Goal: Transaction & Acquisition: Book appointment/travel/reservation

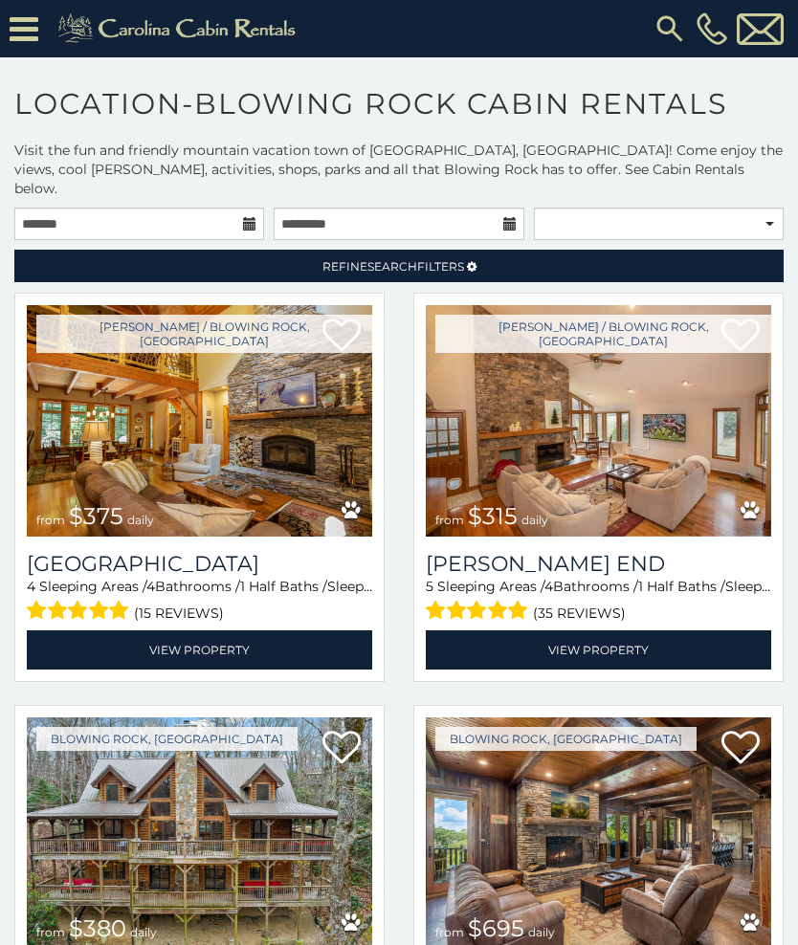
click at [535, 250] on link "Refine Search Filters" at bounding box center [398, 266] width 769 height 33
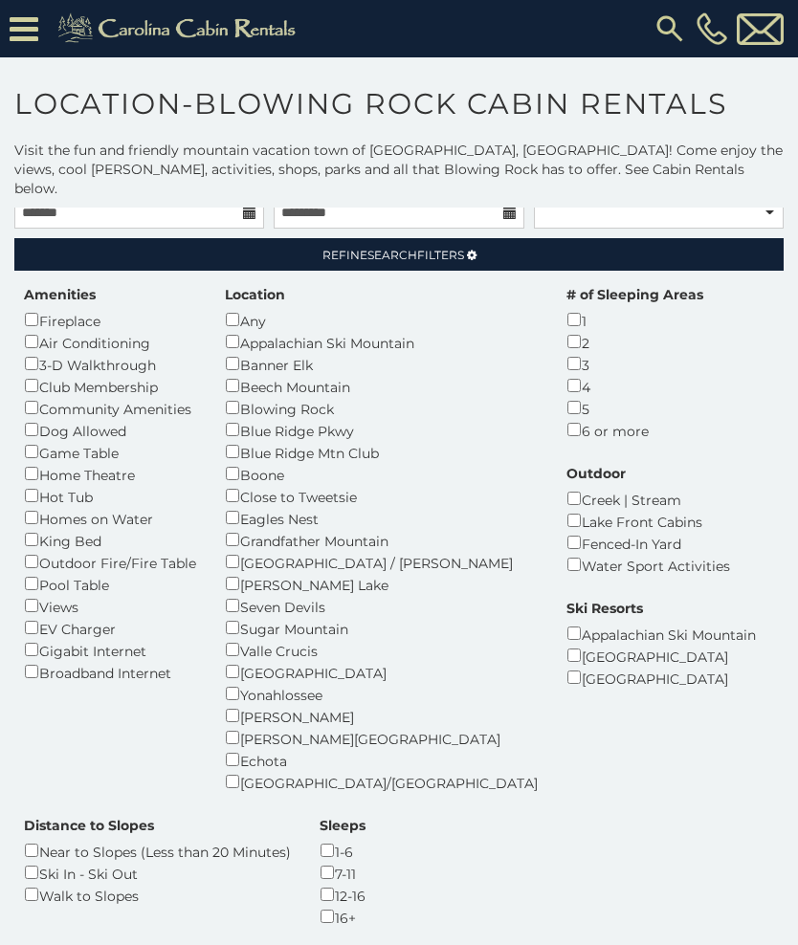
scroll to position [1, 0]
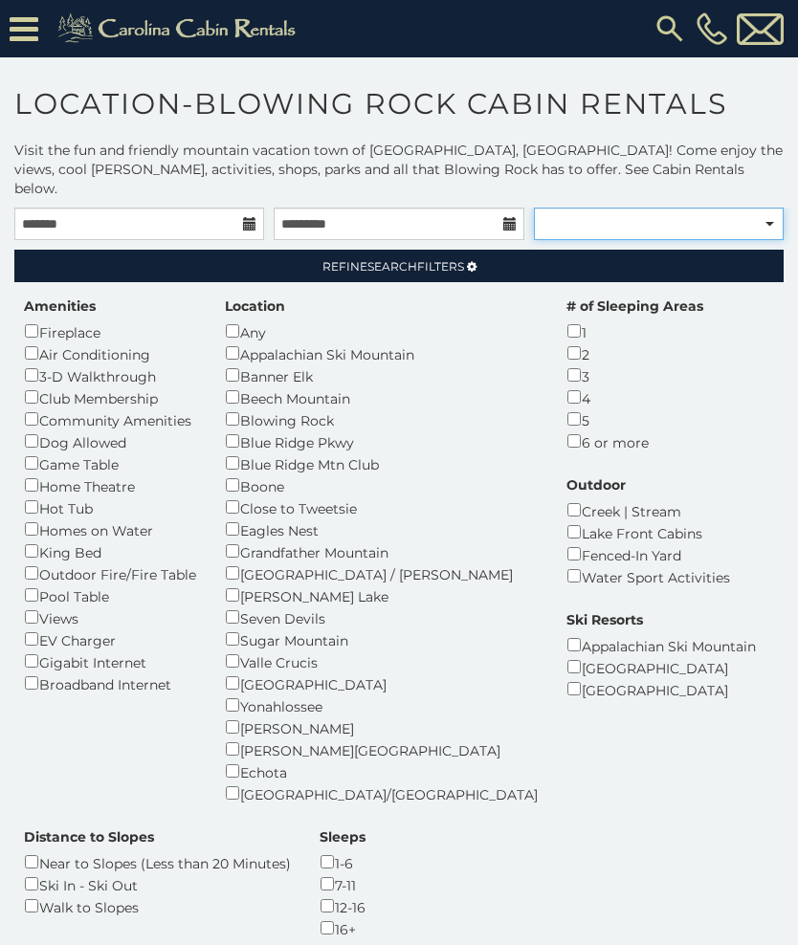
click at [771, 208] on select "**********" at bounding box center [659, 224] width 250 height 33
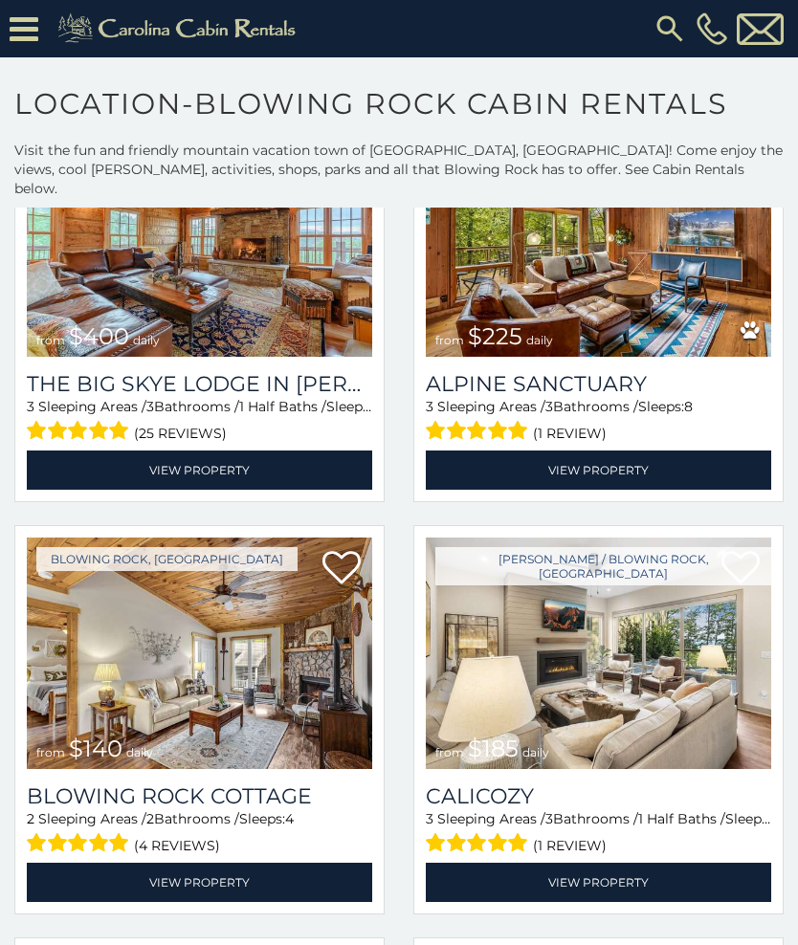
scroll to position [1715, 0]
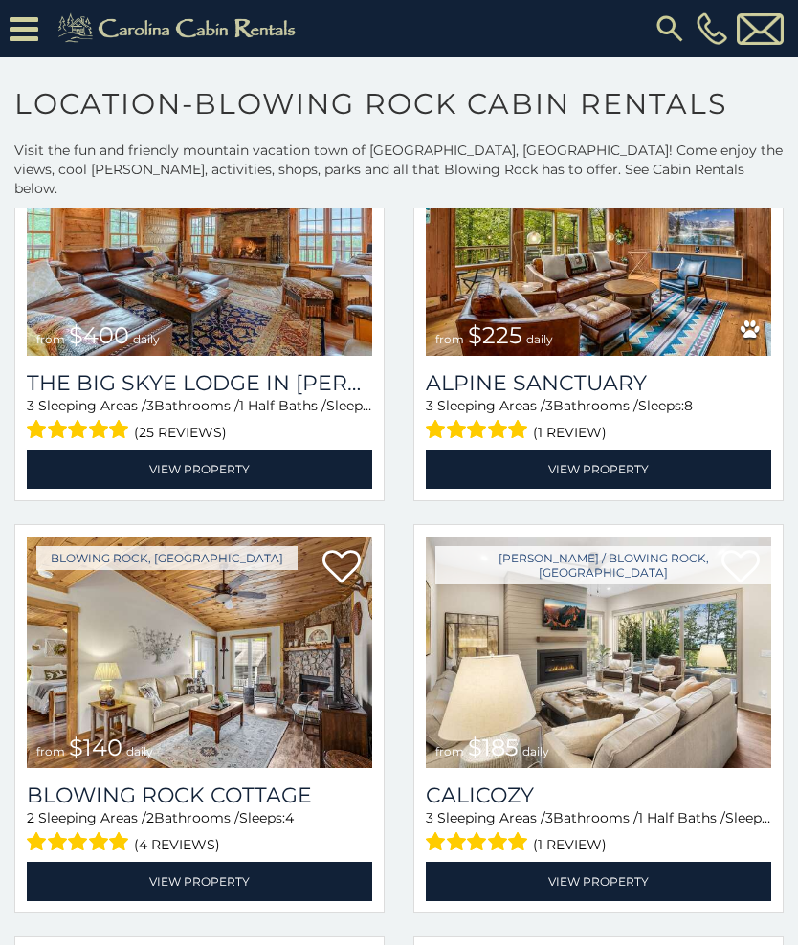
click at [237, 632] on img at bounding box center [199, 653] width 345 height 232
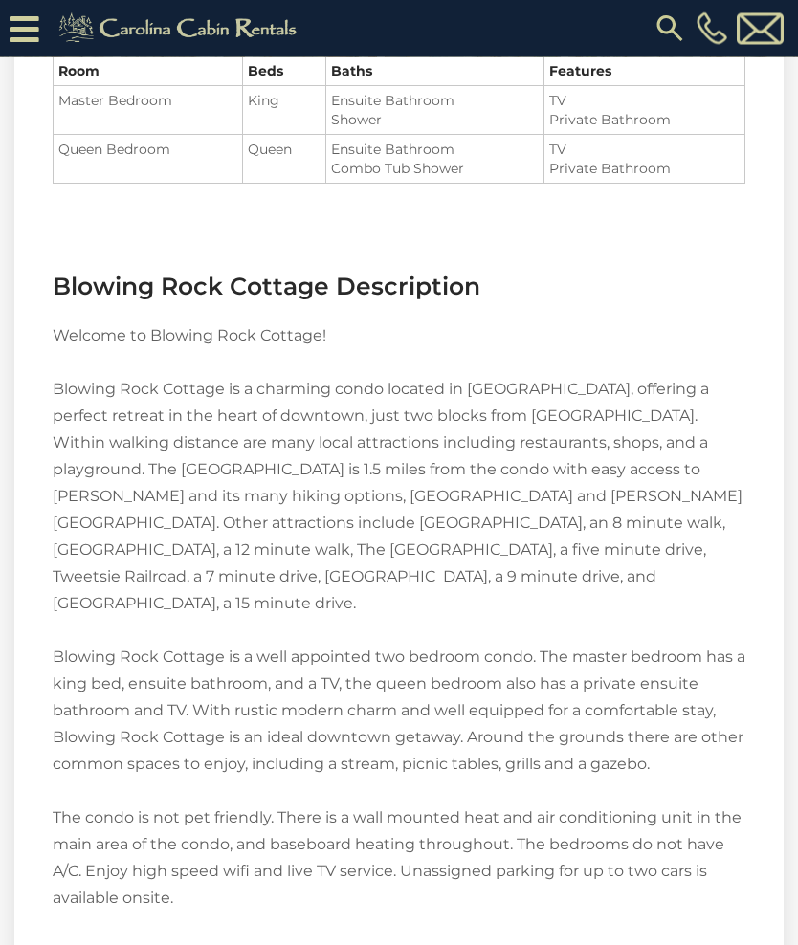
scroll to position [2230, 0]
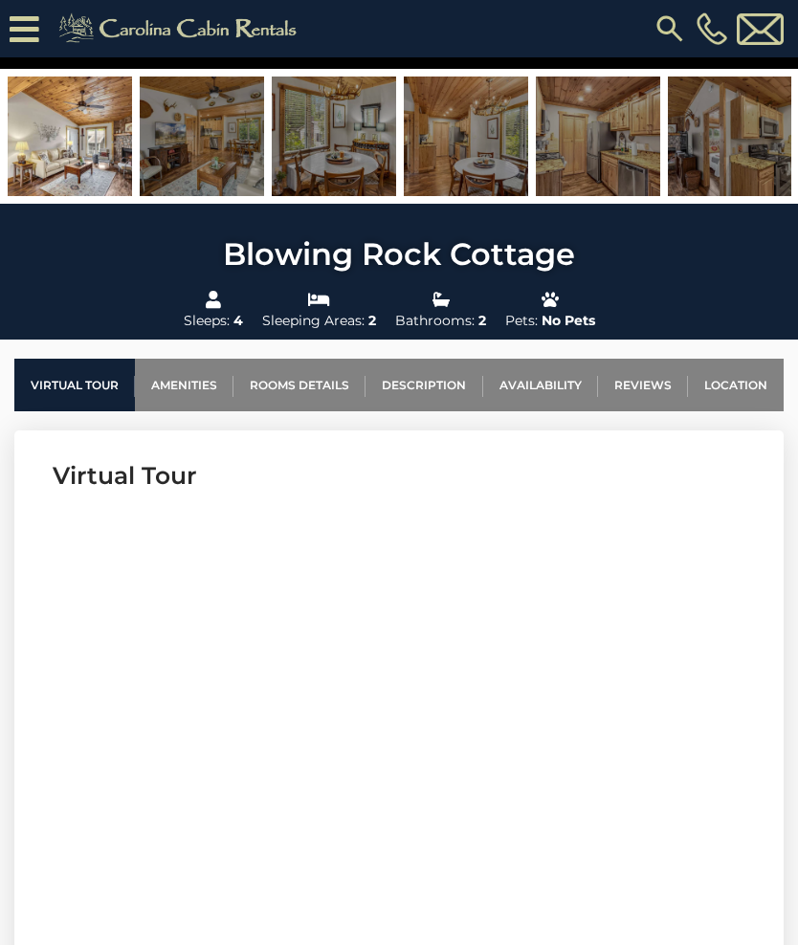
click at [749, 383] on link "Location" at bounding box center [736, 385] width 96 height 53
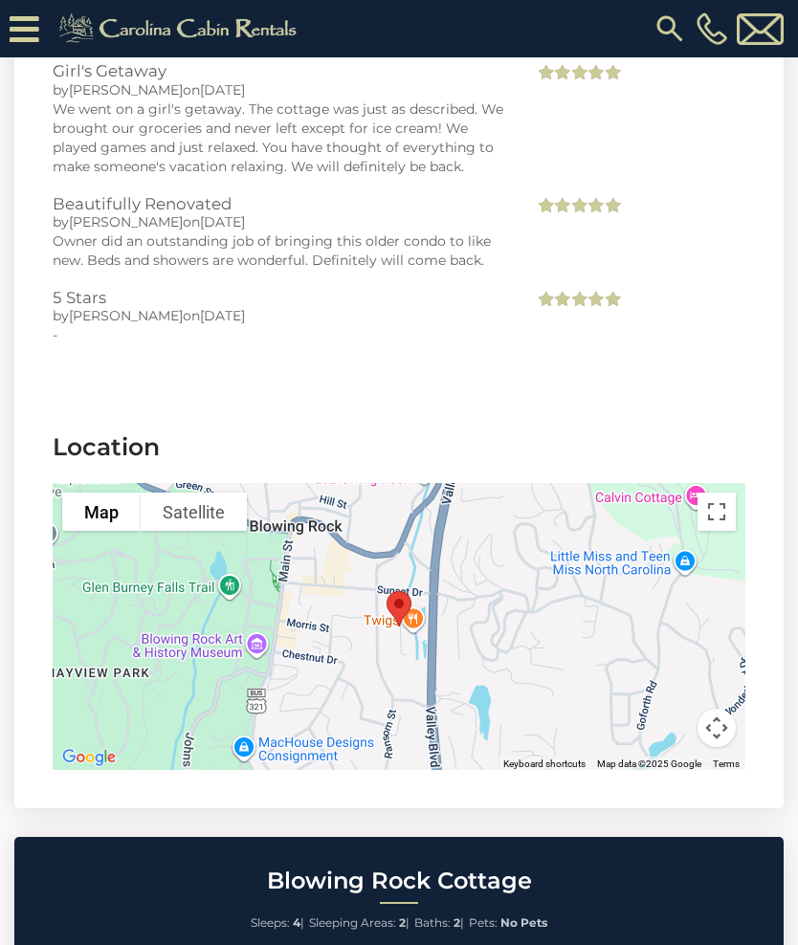
scroll to position [4240, 0]
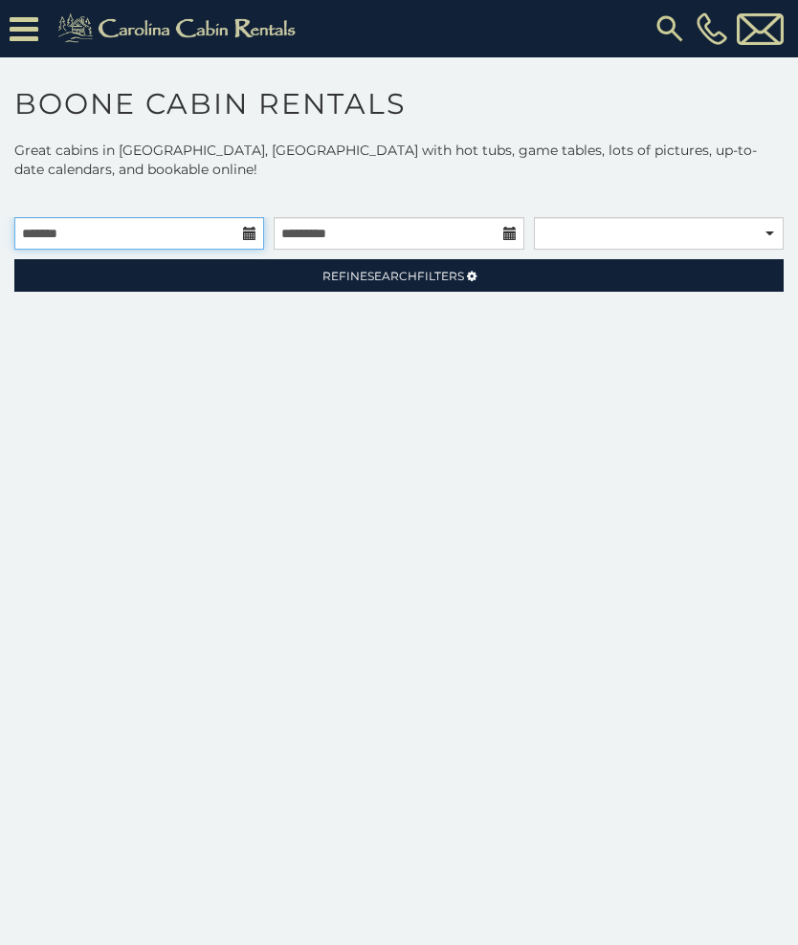
click at [241, 217] on input "text" at bounding box center [139, 233] width 250 height 33
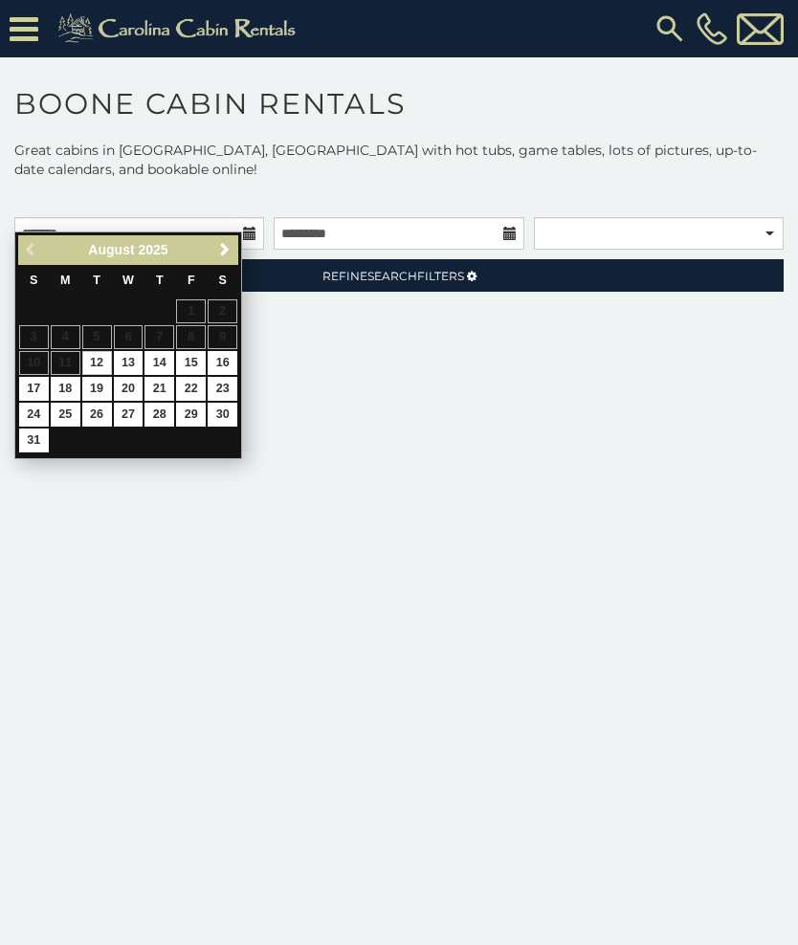
click at [224, 241] on link "Next" at bounding box center [224, 250] width 24 height 24
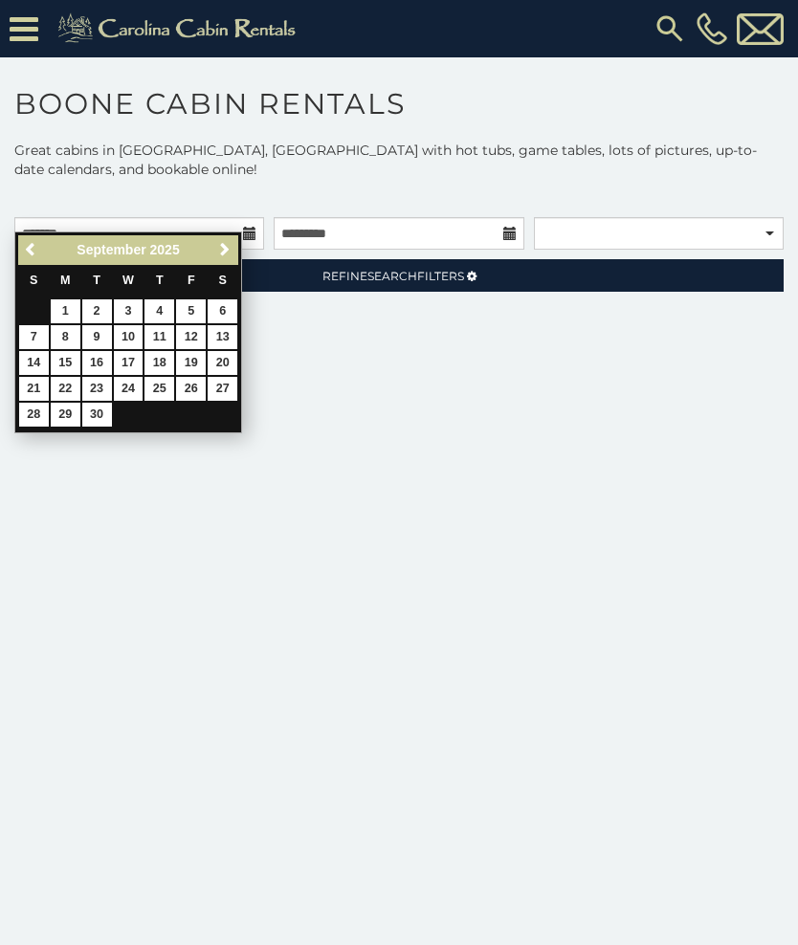
click at [222, 258] on link "Next" at bounding box center [224, 250] width 24 height 24
click at [189, 332] on link "10" at bounding box center [191, 337] width 30 height 24
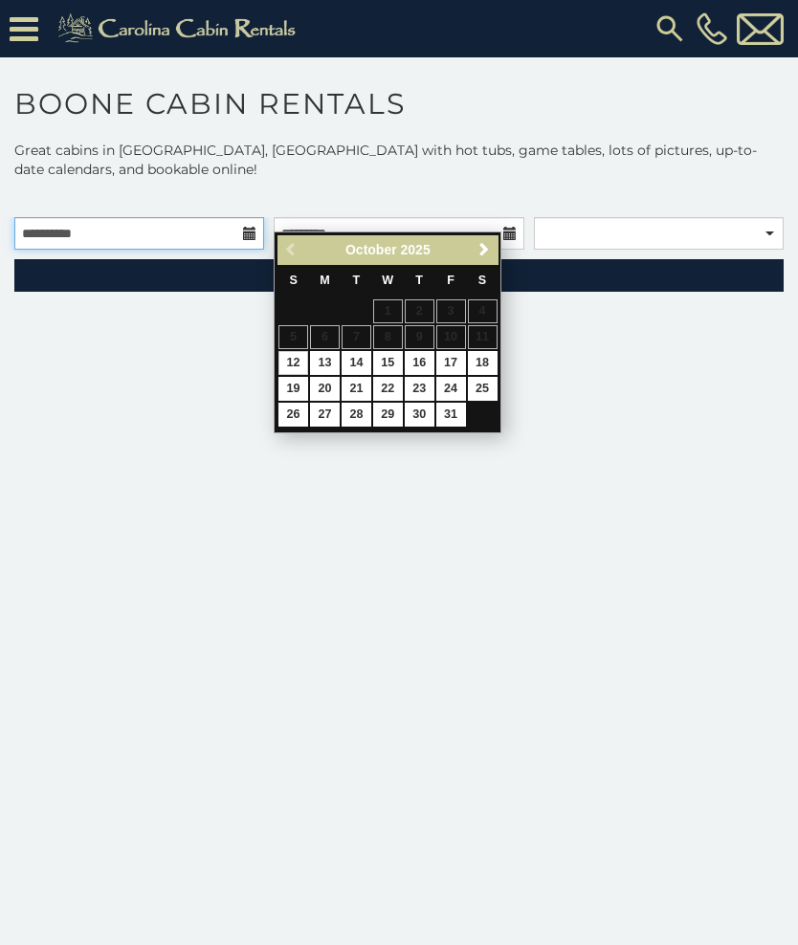
click at [245, 217] on input "**********" at bounding box center [139, 233] width 250 height 33
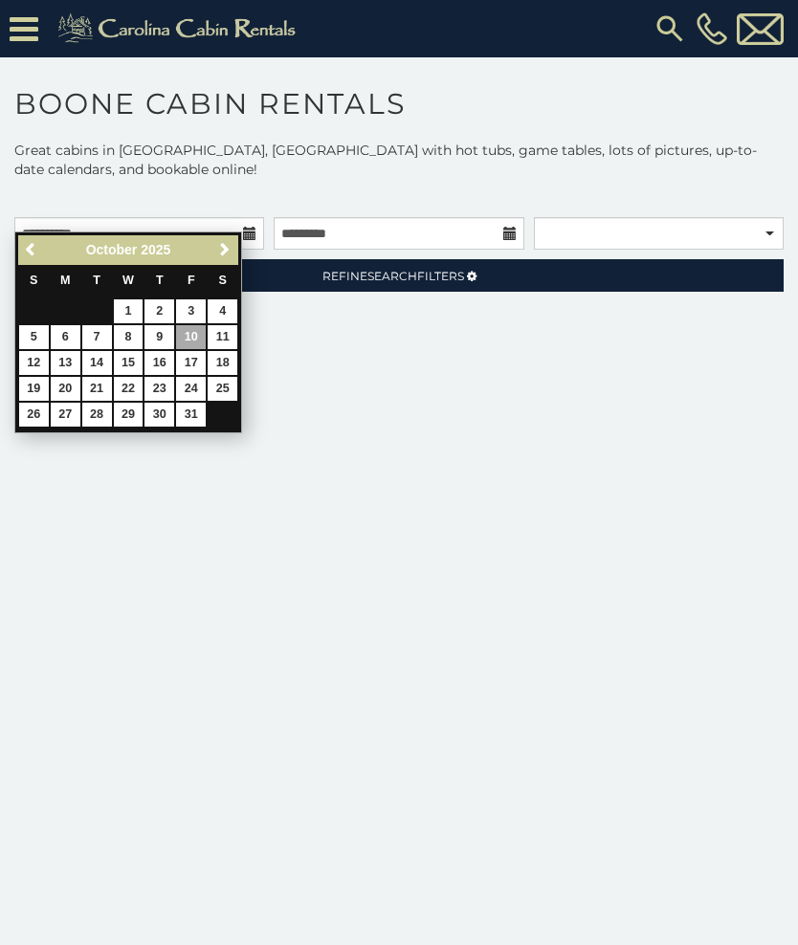
click at [25, 259] on link "Previous" at bounding box center [32, 250] width 24 height 24
click at [195, 351] on link "19" at bounding box center [191, 363] width 30 height 24
type input "**********"
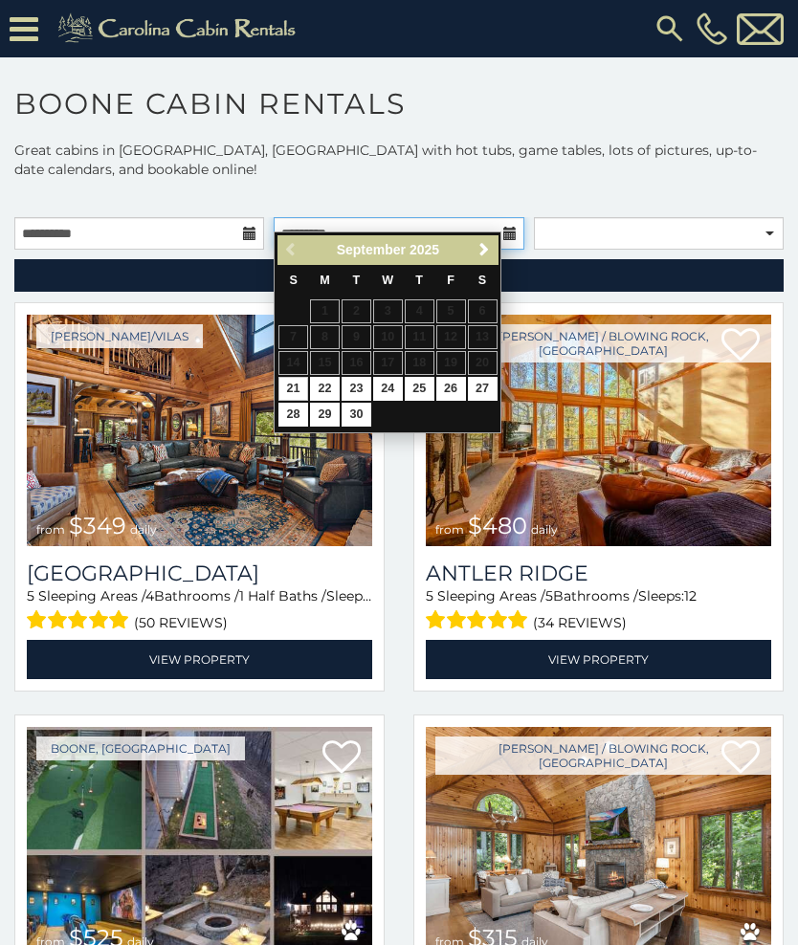
click at [503, 217] on input "text" at bounding box center [399, 233] width 250 height 33
click at [300, 377] on link "21" at bounding box center [293, 389] width 30 height 24
type input "**********"
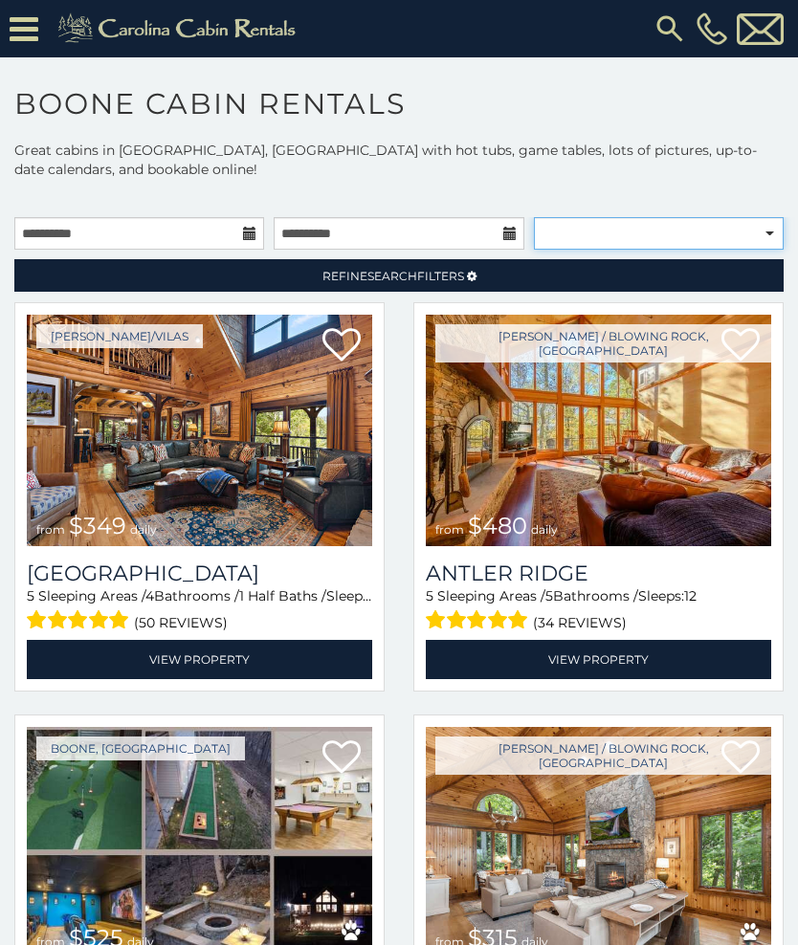
click at [757, 217] on select "**********" at bounding box center [659, 233] width 250 height 33
click at [465, 260] on link "Refine Search Filters" at bounding box center [398, 275] width 769 height 33
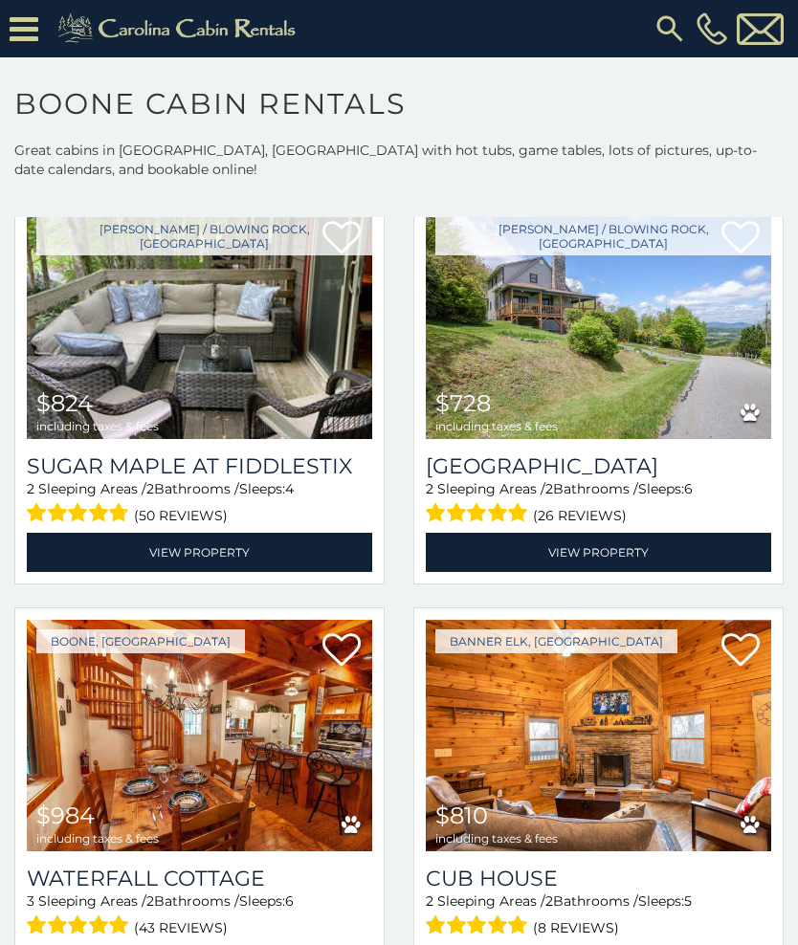
scroll to position [817, 0]
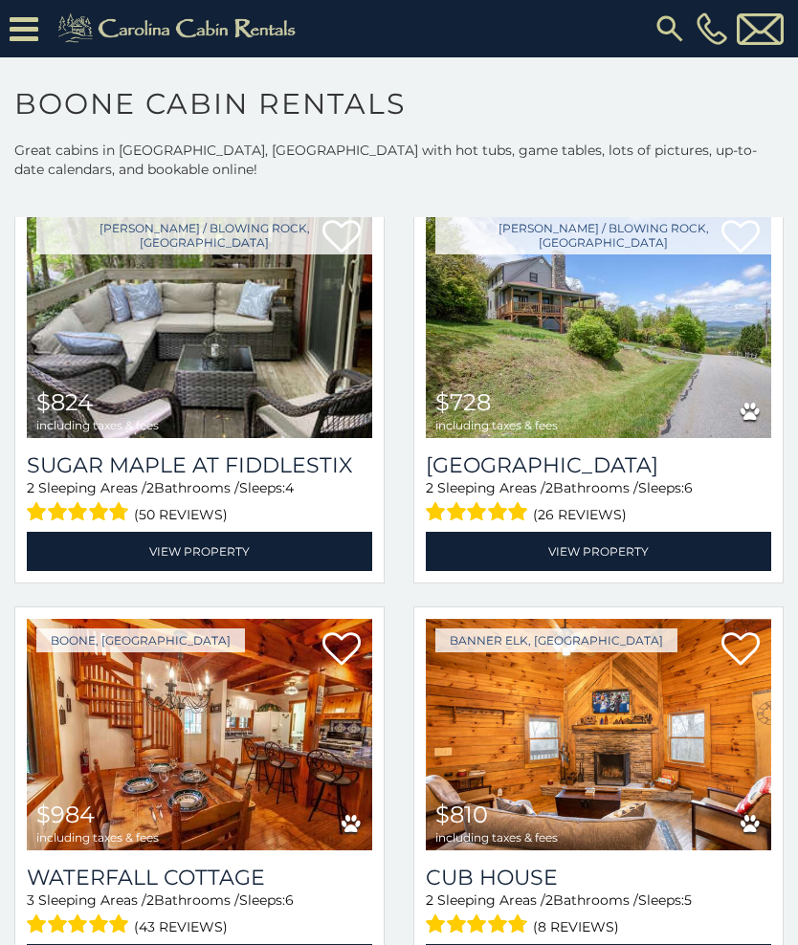
click at [650, 532] on link "View Property" at bounding box center [598, 551] width 345 height 39
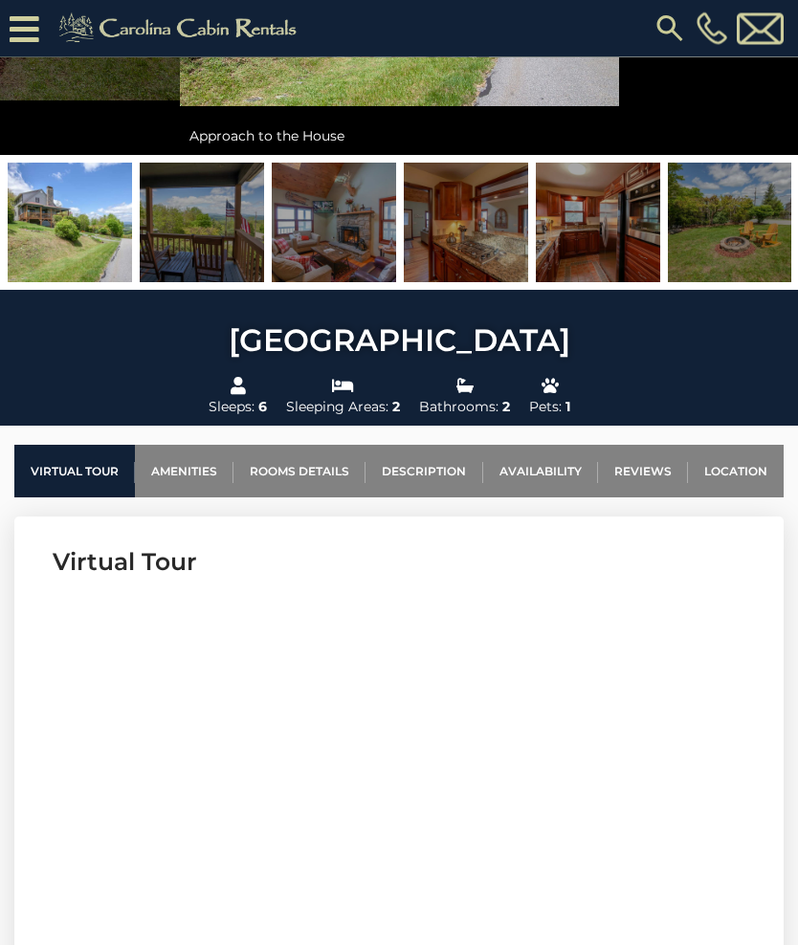
scroll to position [343, 0]
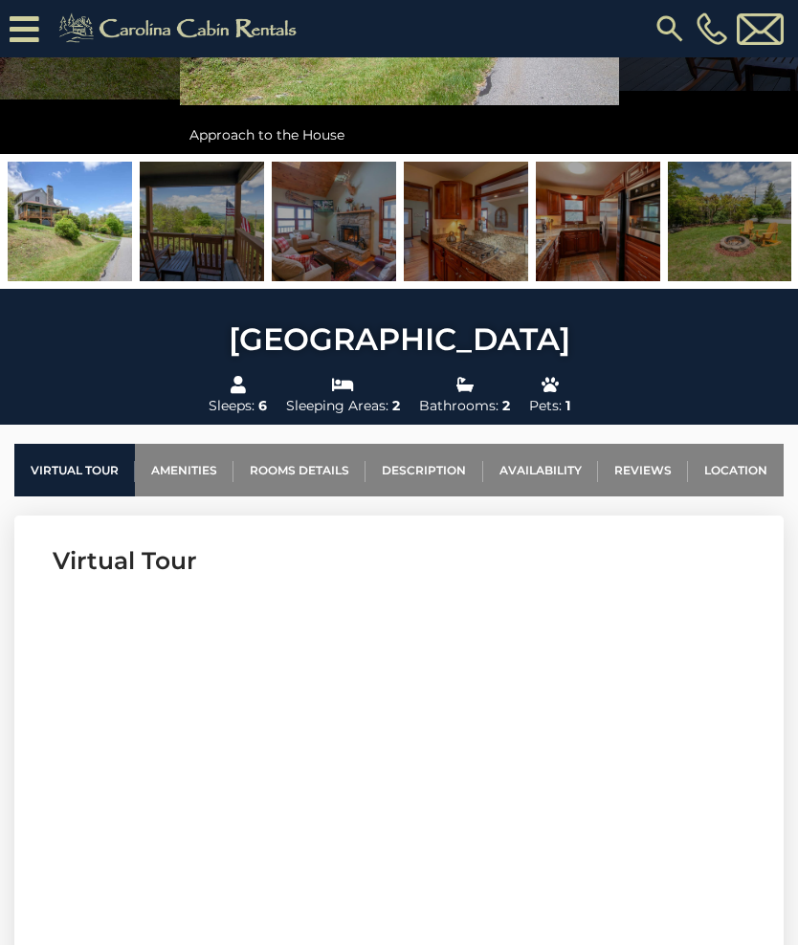
click at [644, 579] on section "Virtual Tour" at bounding box center [398, 808] width 769 height 584
click at [558, 458] on link "Availability" at bounding box center [540, 470] width 115 height 53
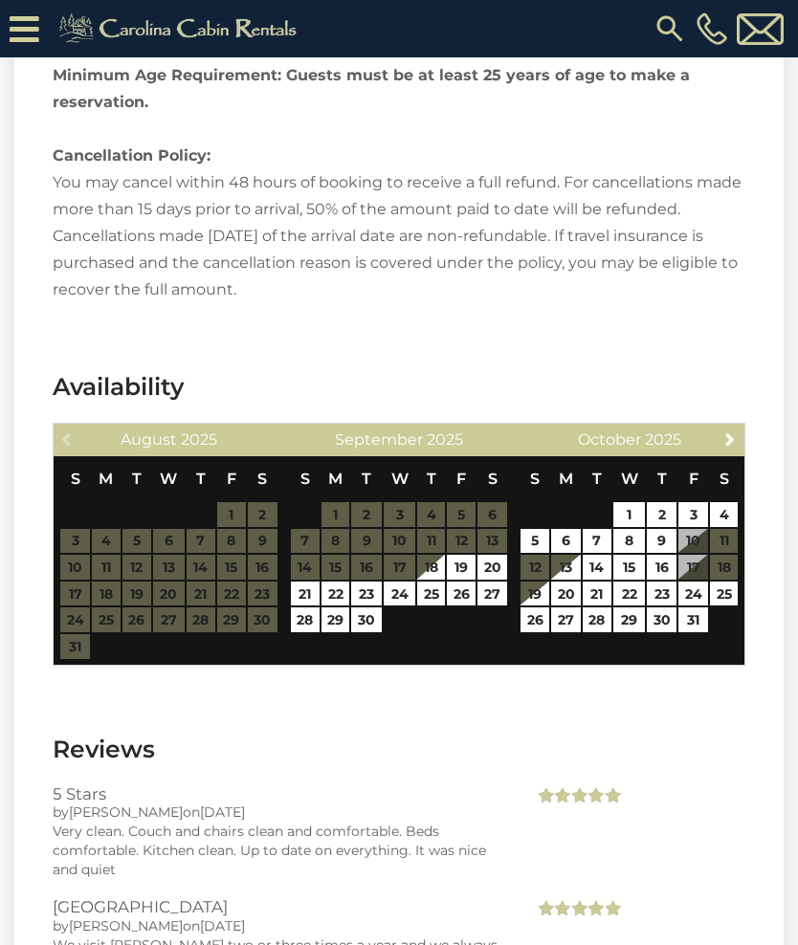
scroll to position [3517, 0]
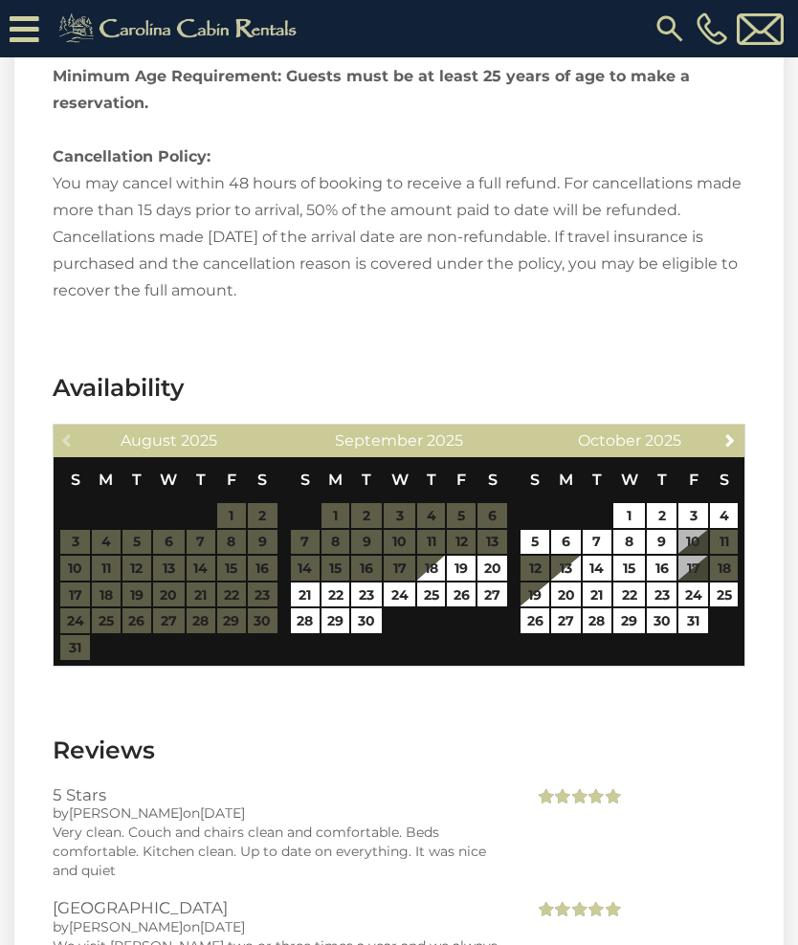
click at [740, 428] on link "Next" at bounding box center [731, 440] width 24 height 24
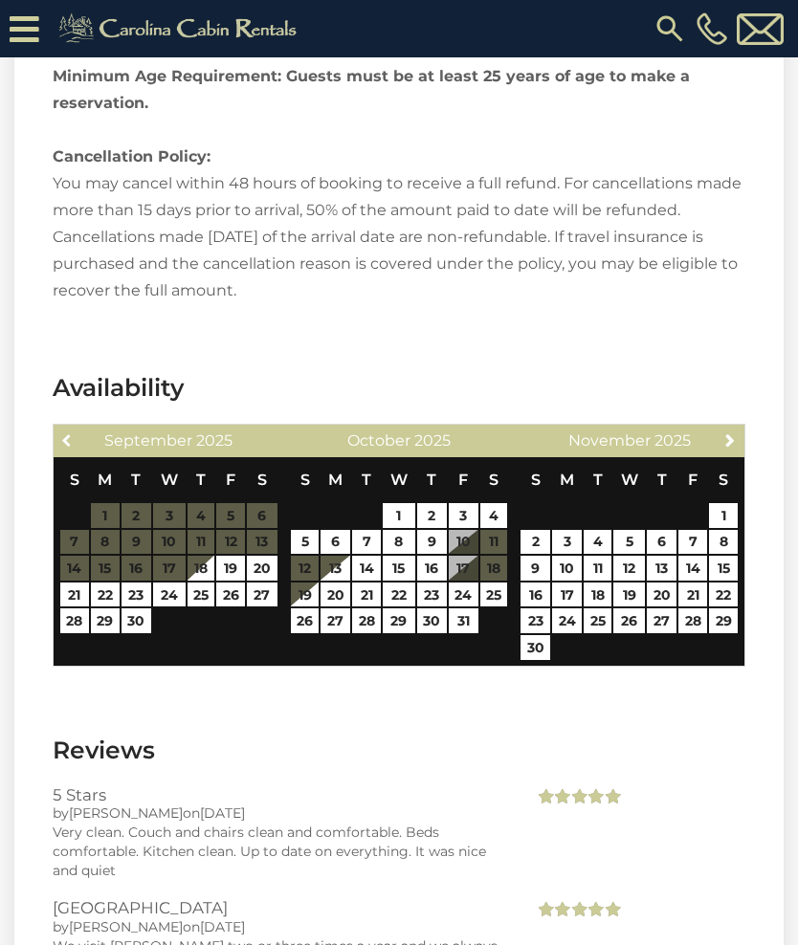
click at [78, 428] on link "Previous" at bounding box center [68, 440] width 24 height 24
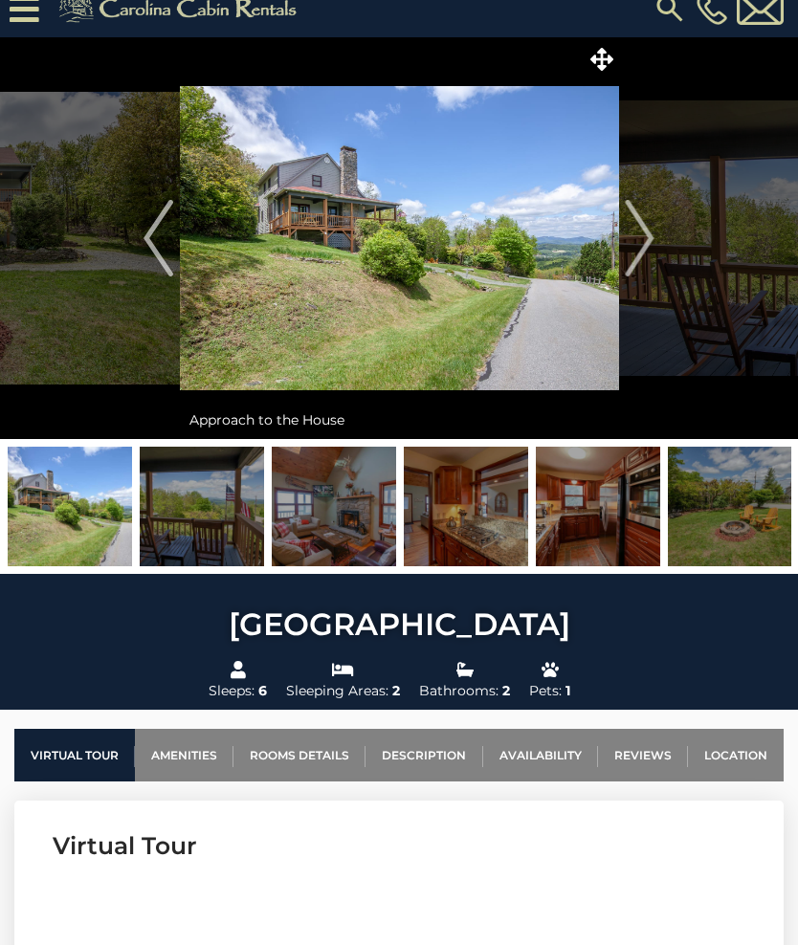
scroll to position [0, 0]
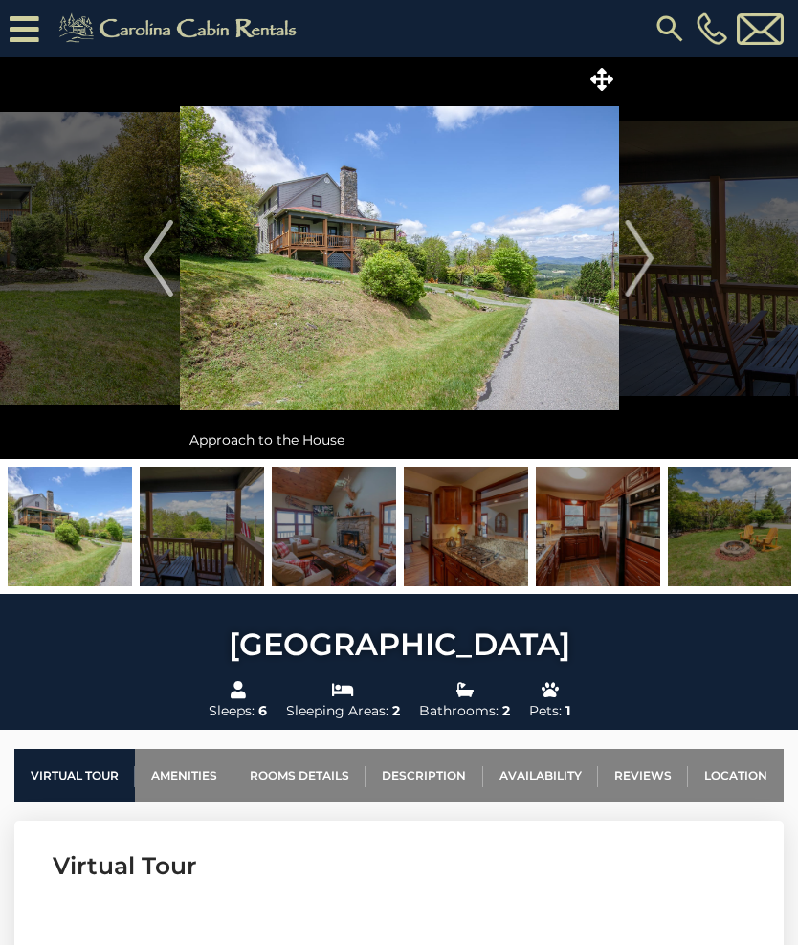
click at [737, 774] on link "Location" at bounding box center [736, 775] width 96 height 53
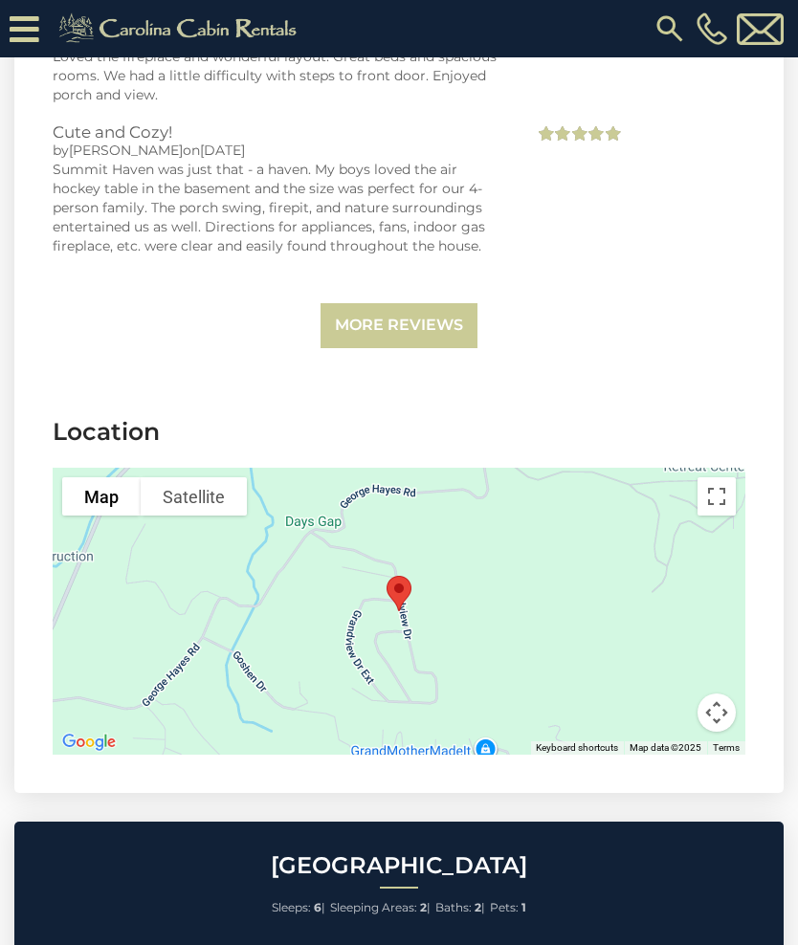
scroll to position [4694, 0]
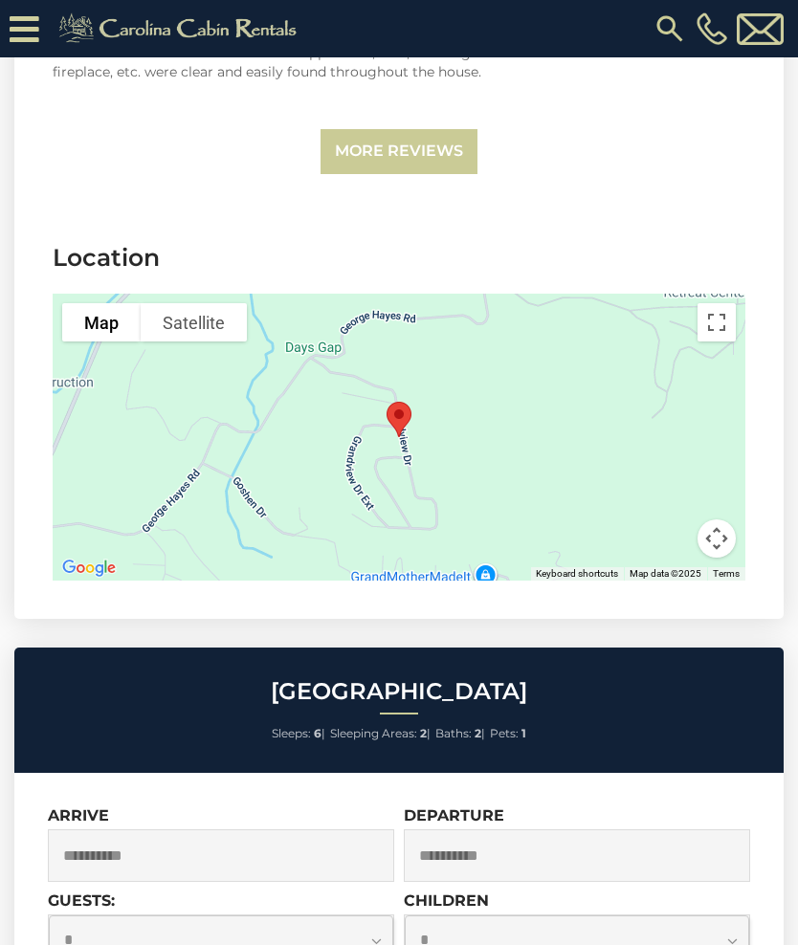
click at [535, 408] on div at bounding box center [399, 437] width 693 height 287
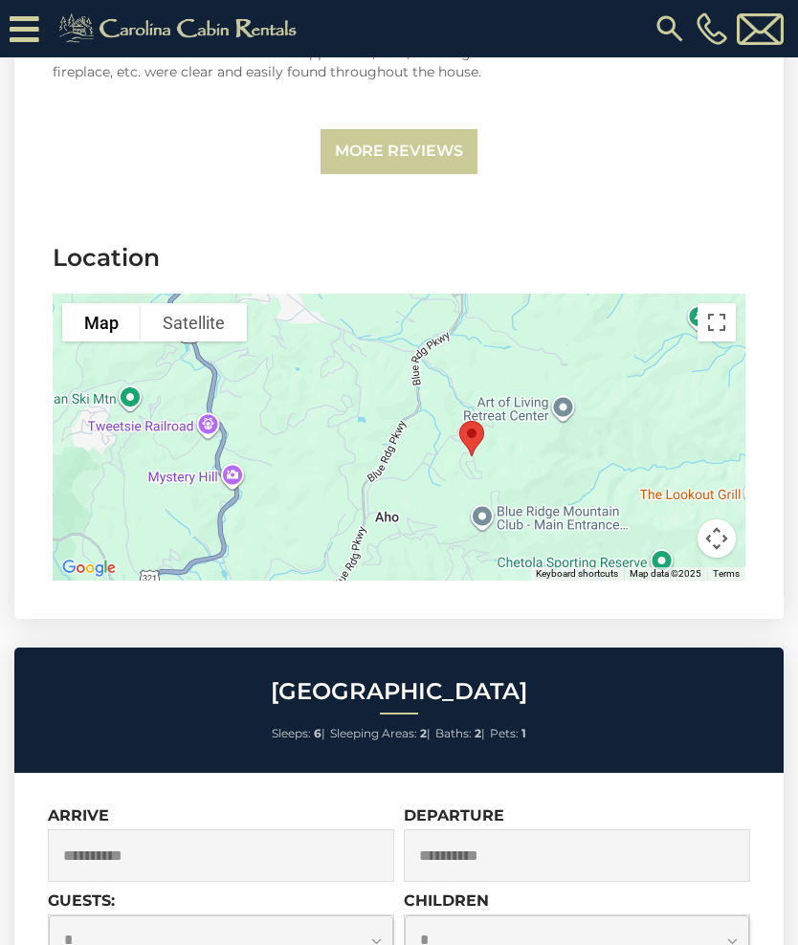
scroll to position [4696, 0]
